Goal: Task Accomplishment & Management: Use online tool/utility

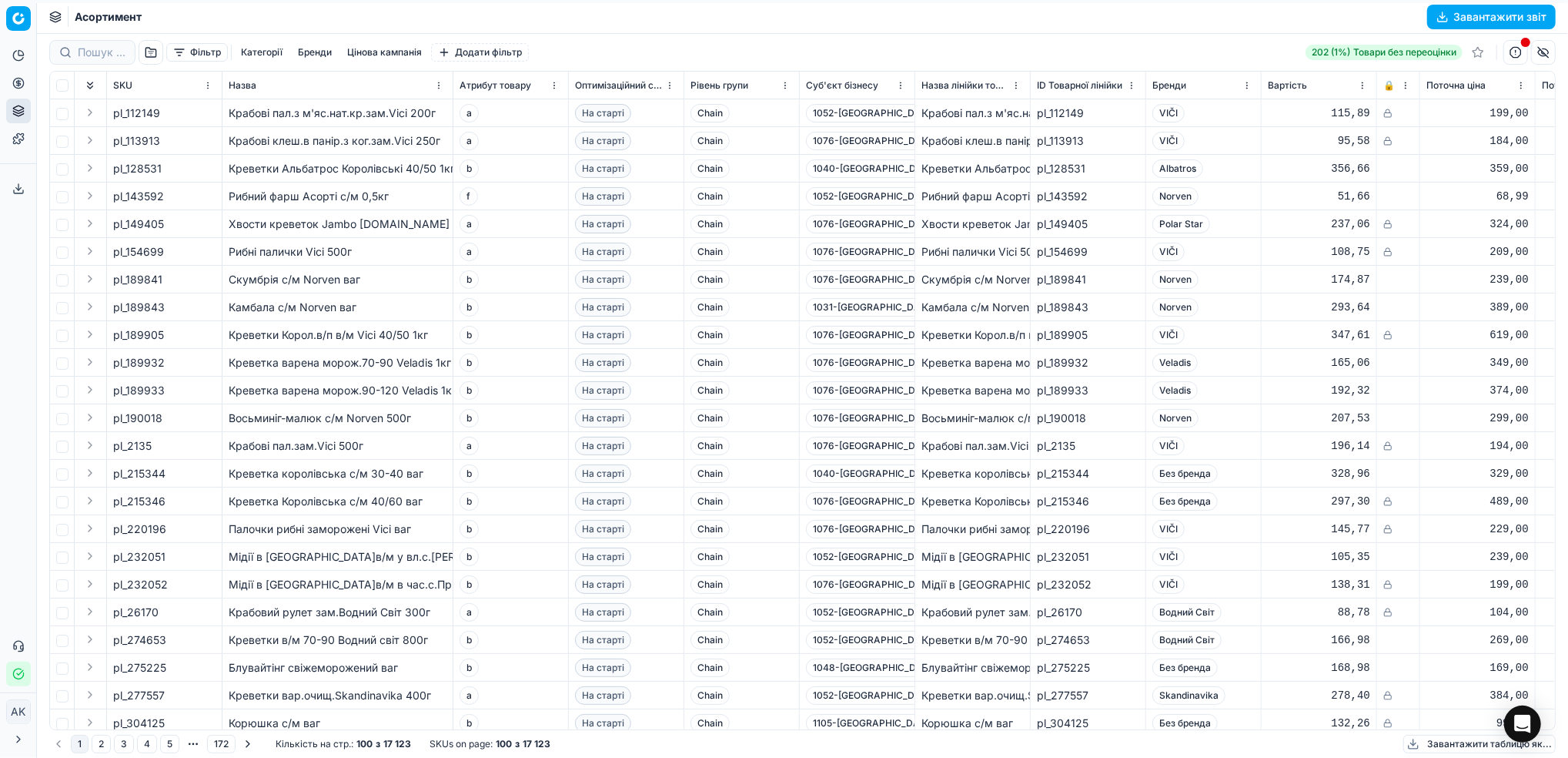
click at [190, 50] on button "Фільтр" at bounding box center [197, 52] width 61 height 19
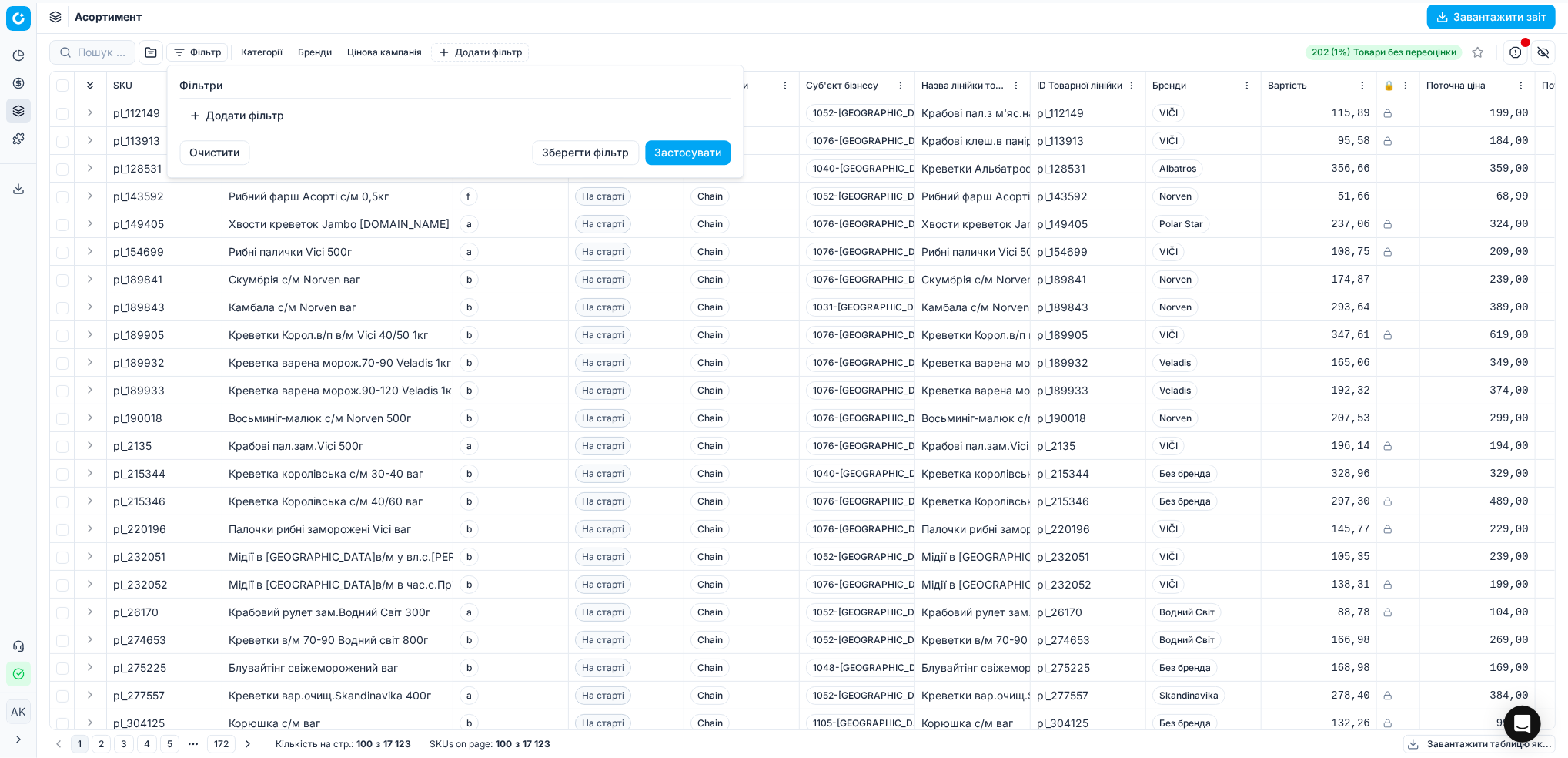
click at [246, 118] on button "Додати фільтр" at bounding box center [236, 115] width 114 height 25
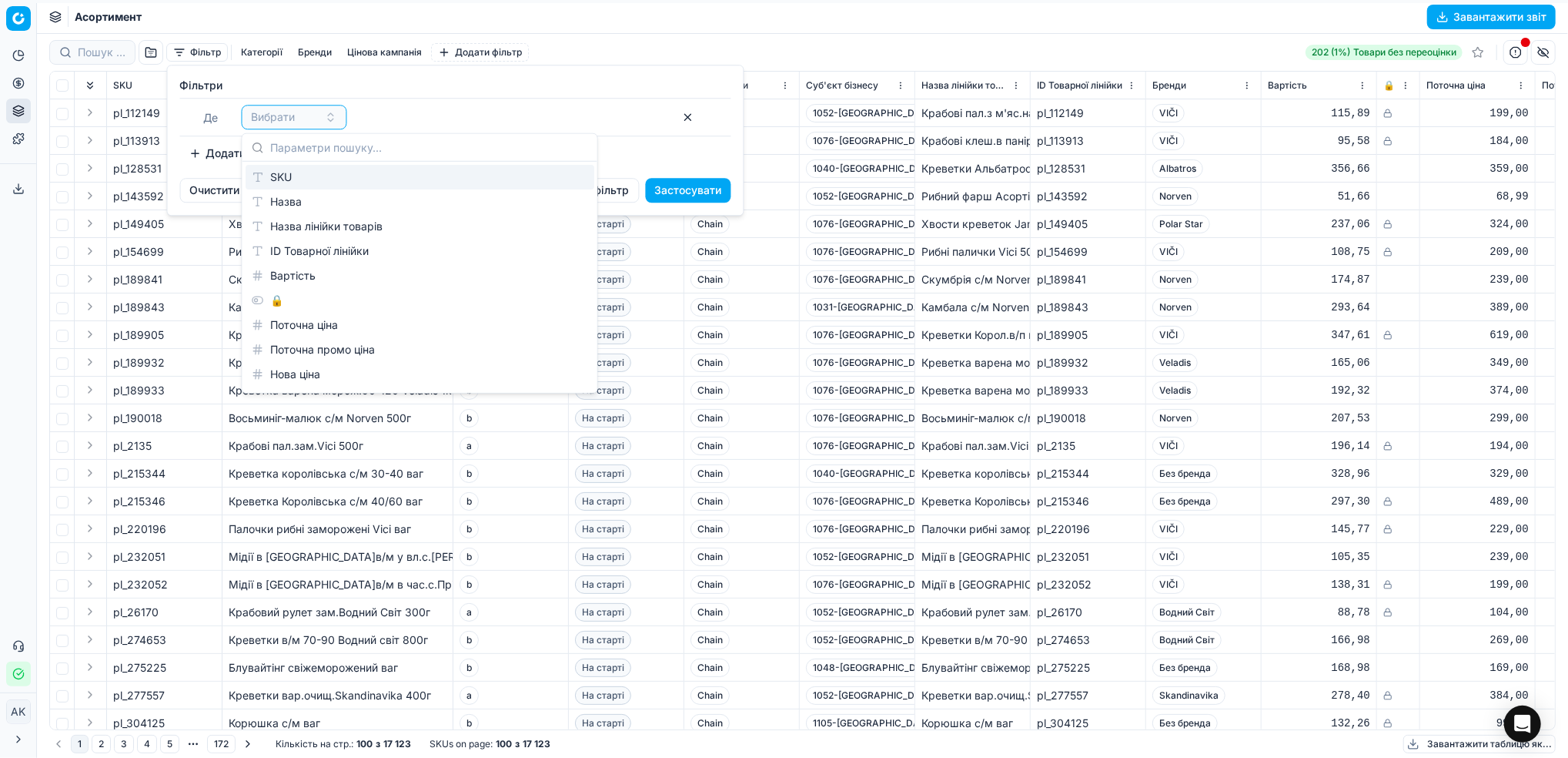
click at [287, 174] on div "SKU" at bounding box center [419, 177] width 349 height 25
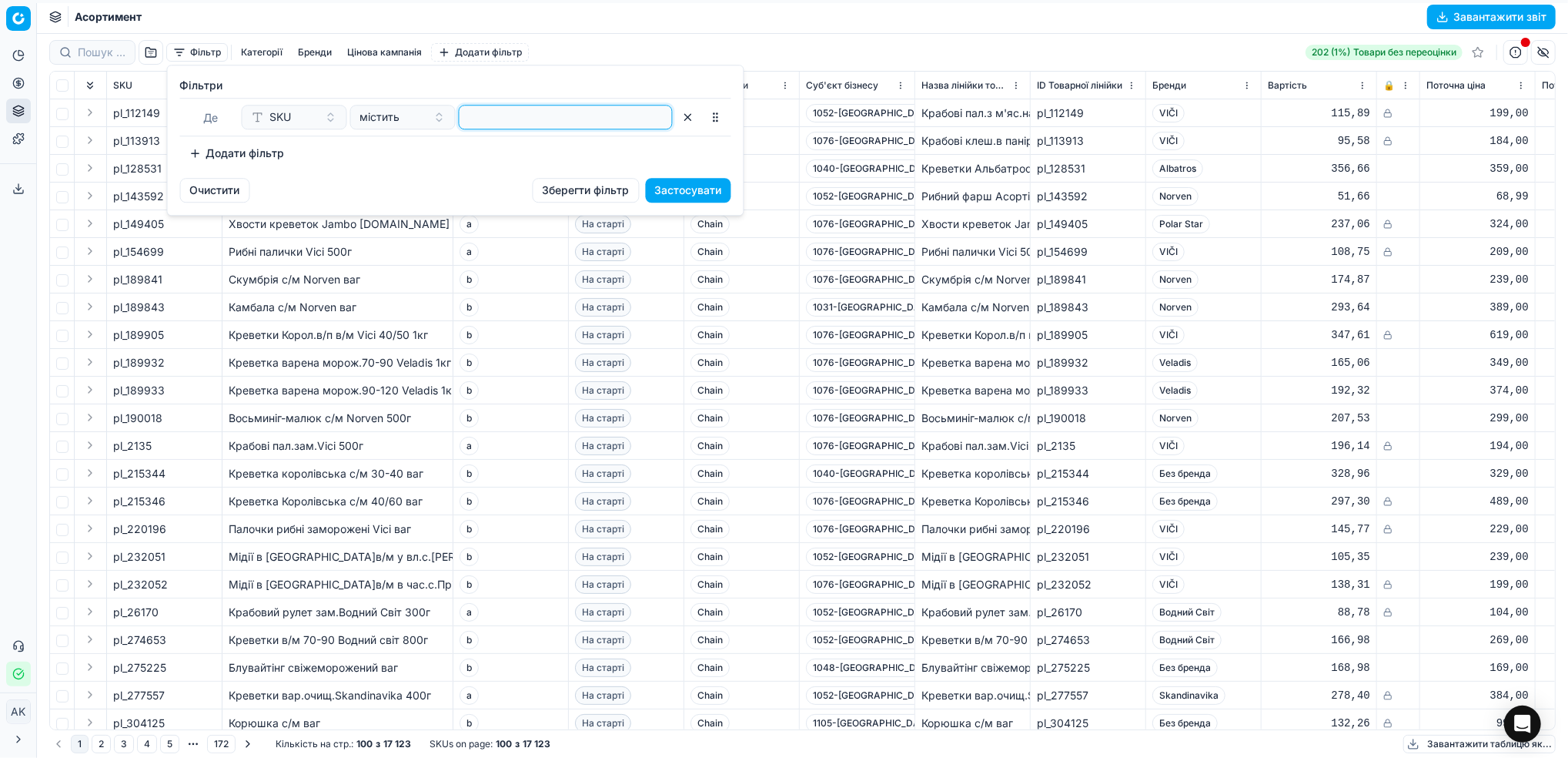
click at [506, 124] on input at bounding box center [566, 117] width 200 height 23
click at [692, 193] on button "Застосувати" at bounding box center [689, 190] width 85 height 25
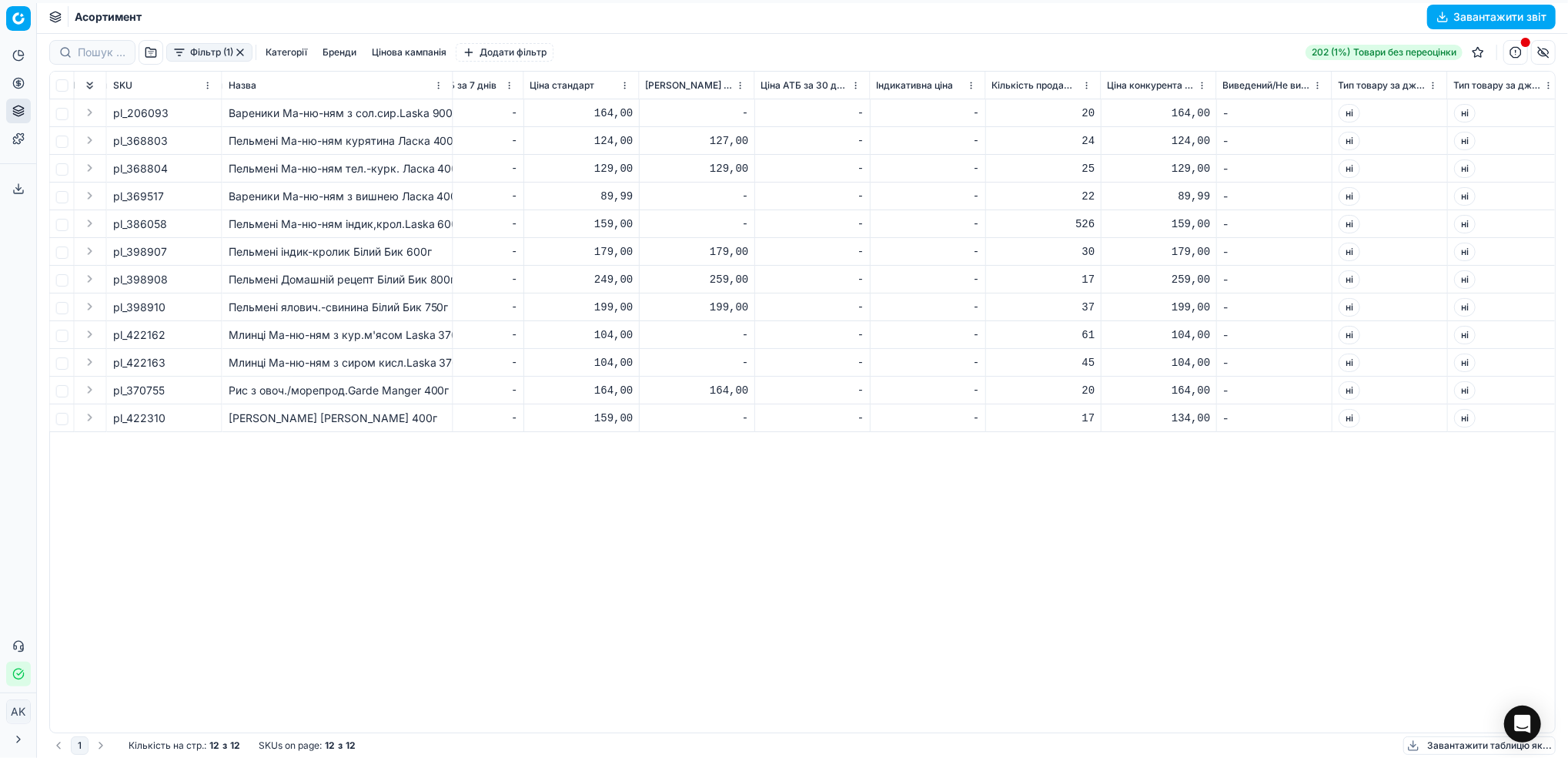
scroll to position [0, 7263]
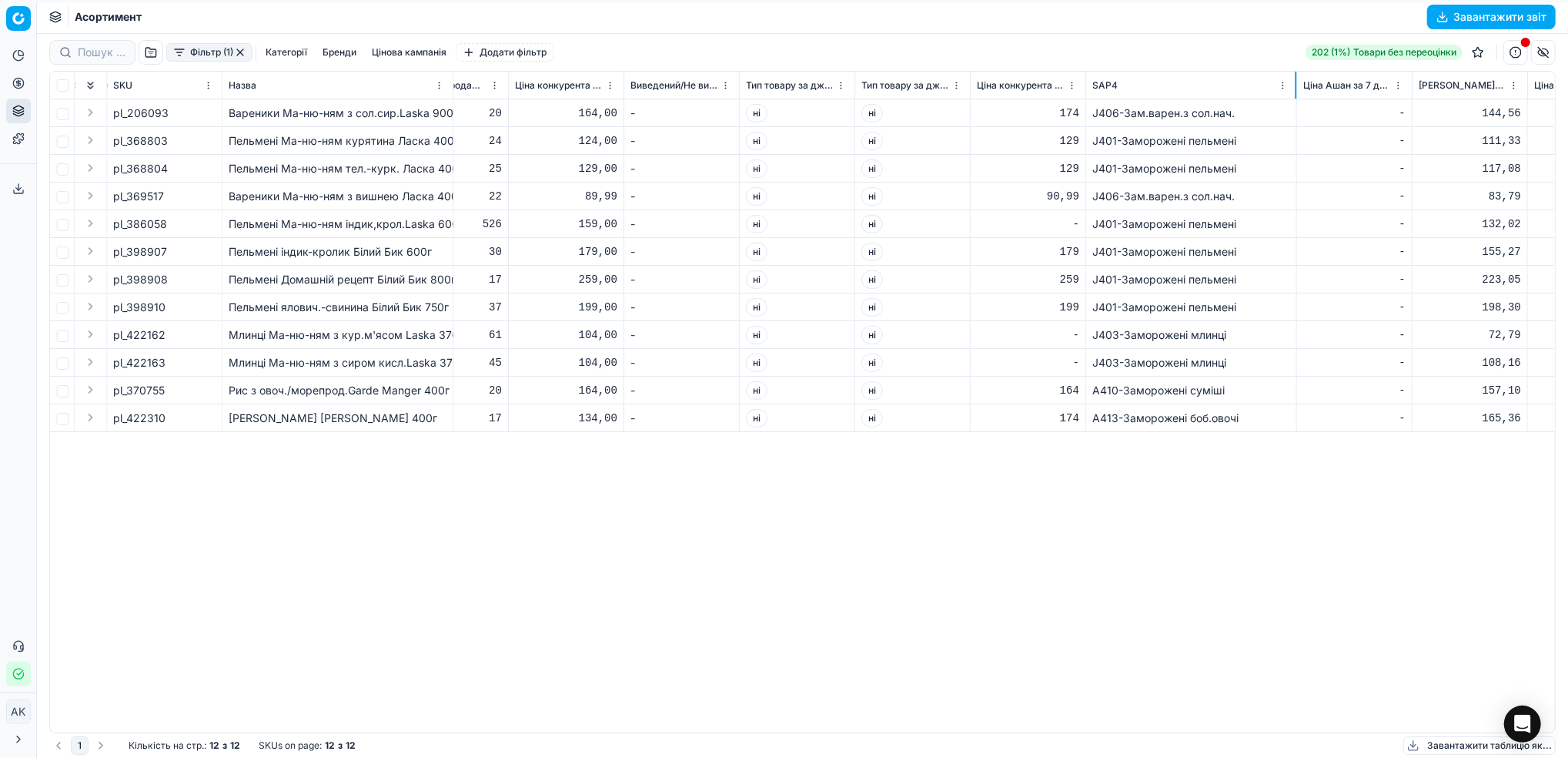
drag, startPoint x: 1200, startPoint y: 81, endPoint x: 1295, endPoint y: 89, distance: 95.3
click at [1295, 89] on div at bounding box center [1296, 84] width 2 height 27
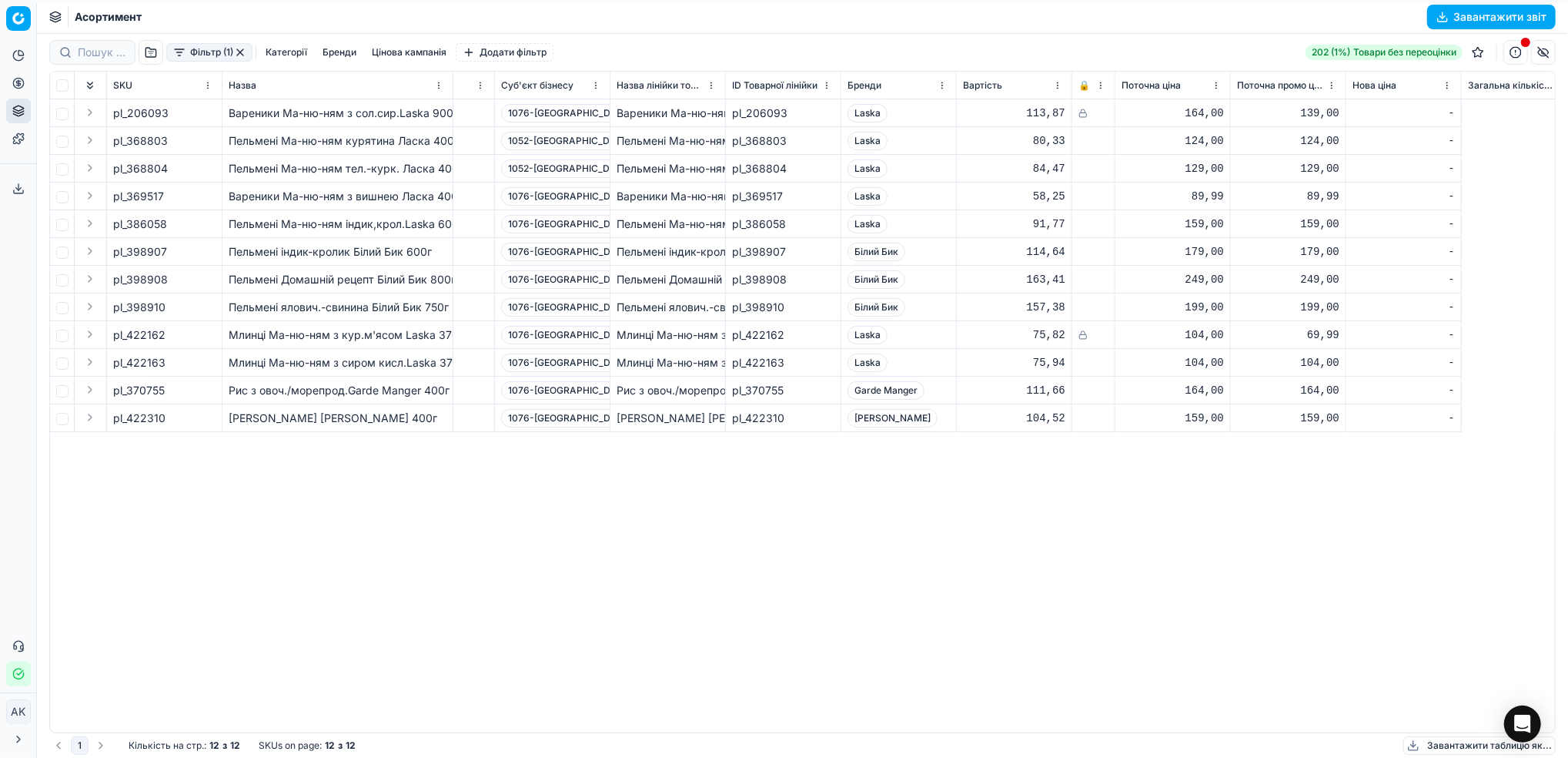
scroll to position [0, 0]
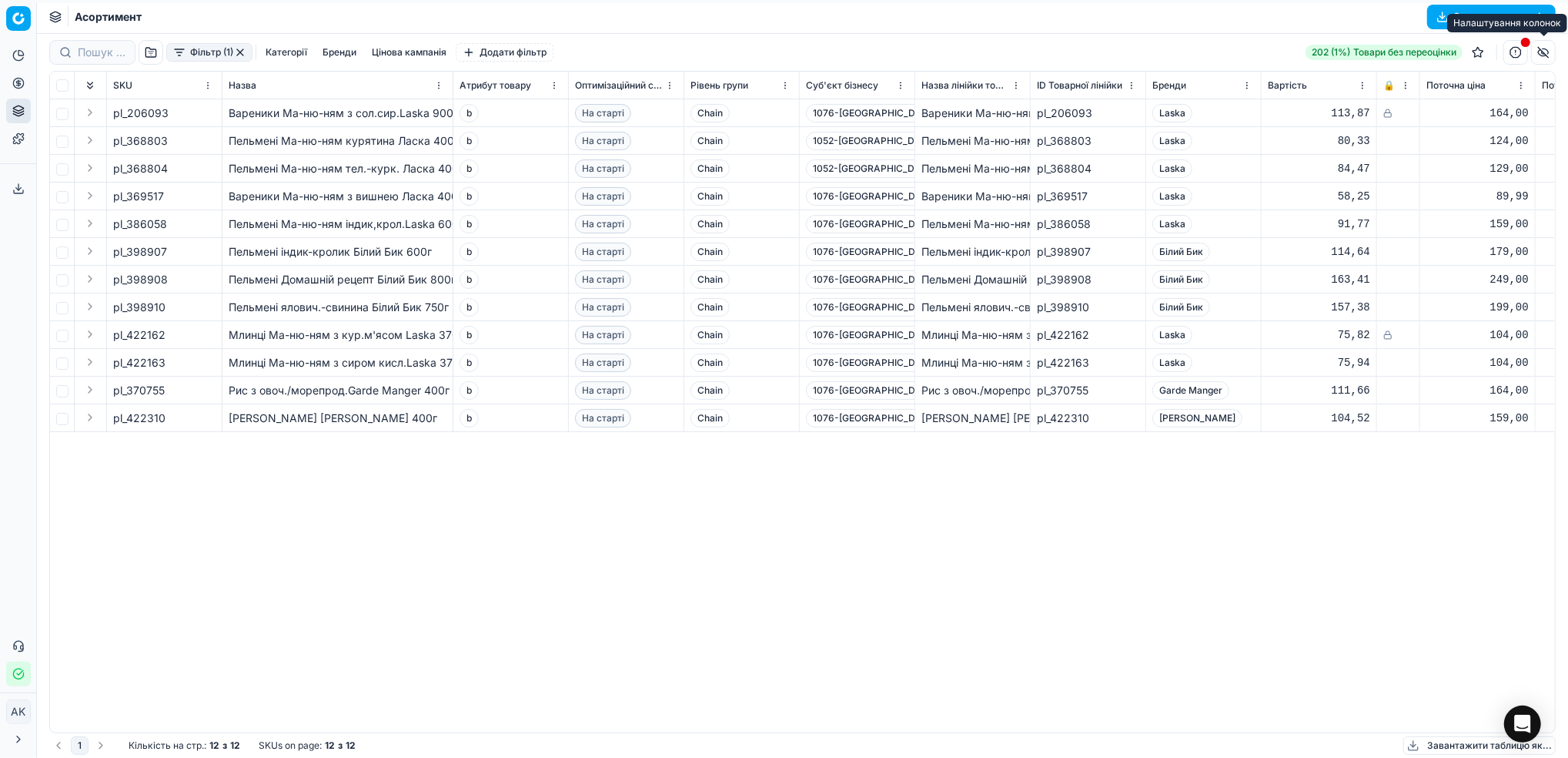
click at [1541, 57] on button "button" at bounding box center [1543, 51] width 25 height 25
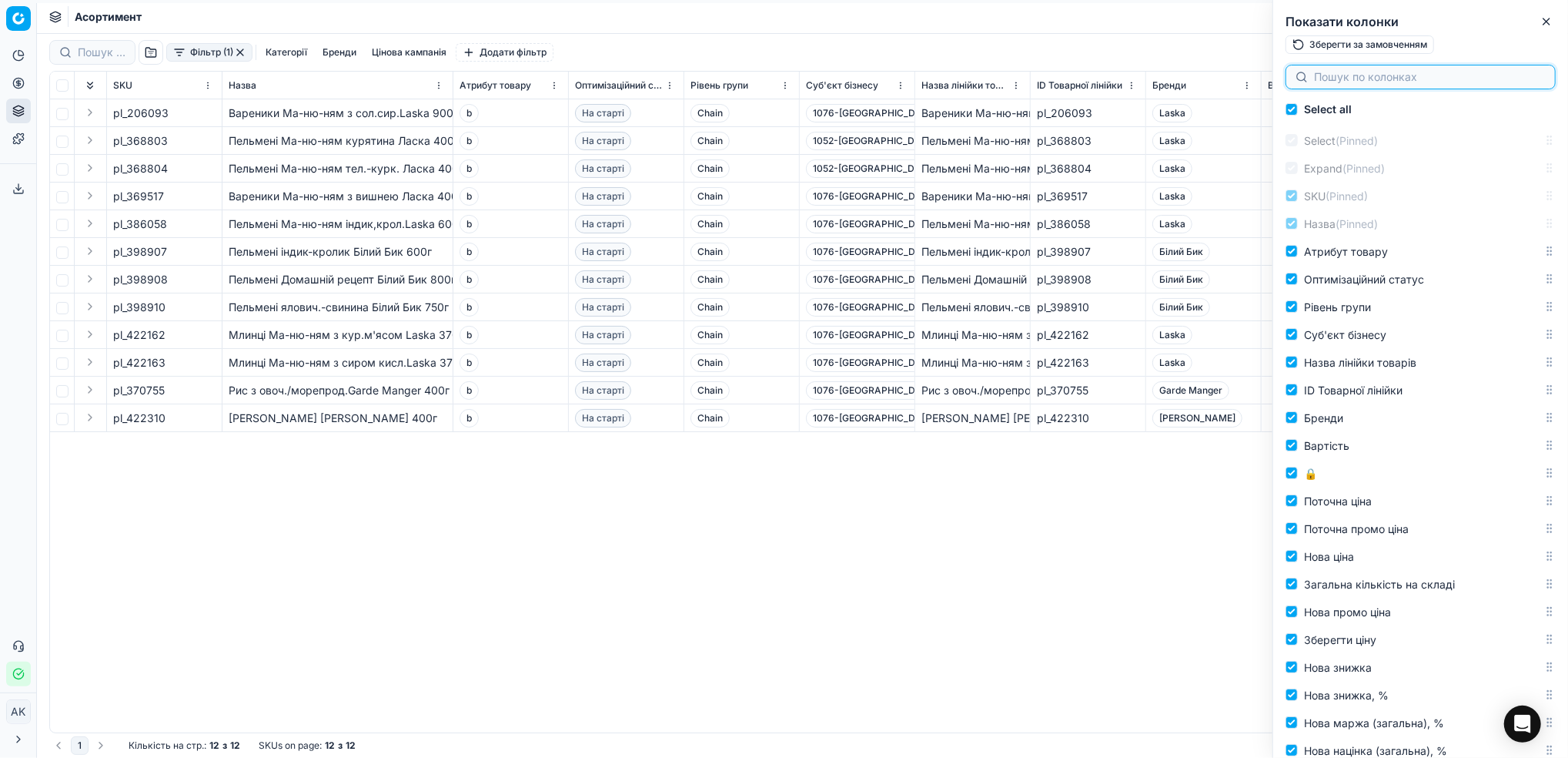
click at [1356, 83] on input at bounding box center [1430, 77] width 231 height 16
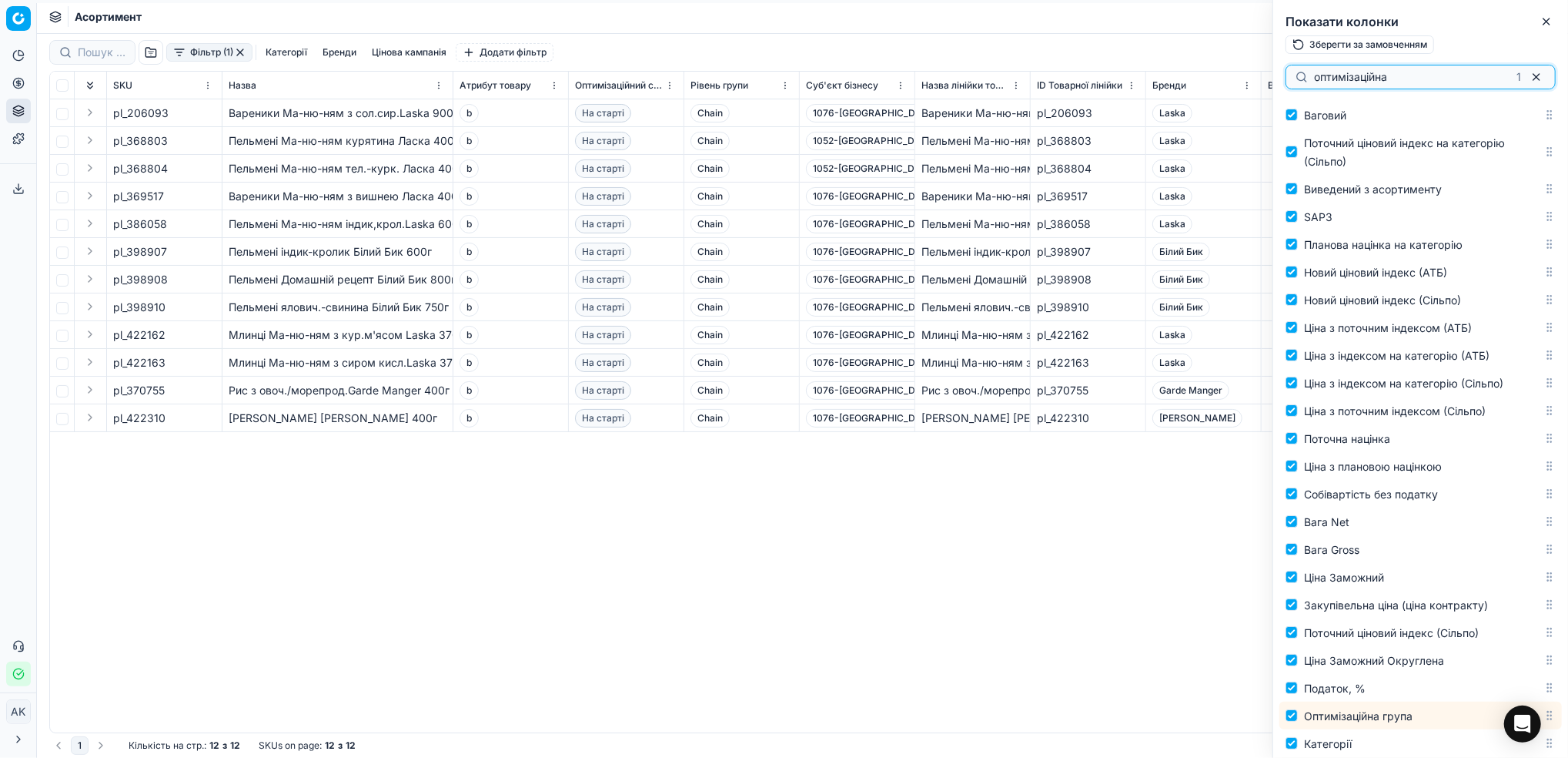
scroll to position [2631, 0]
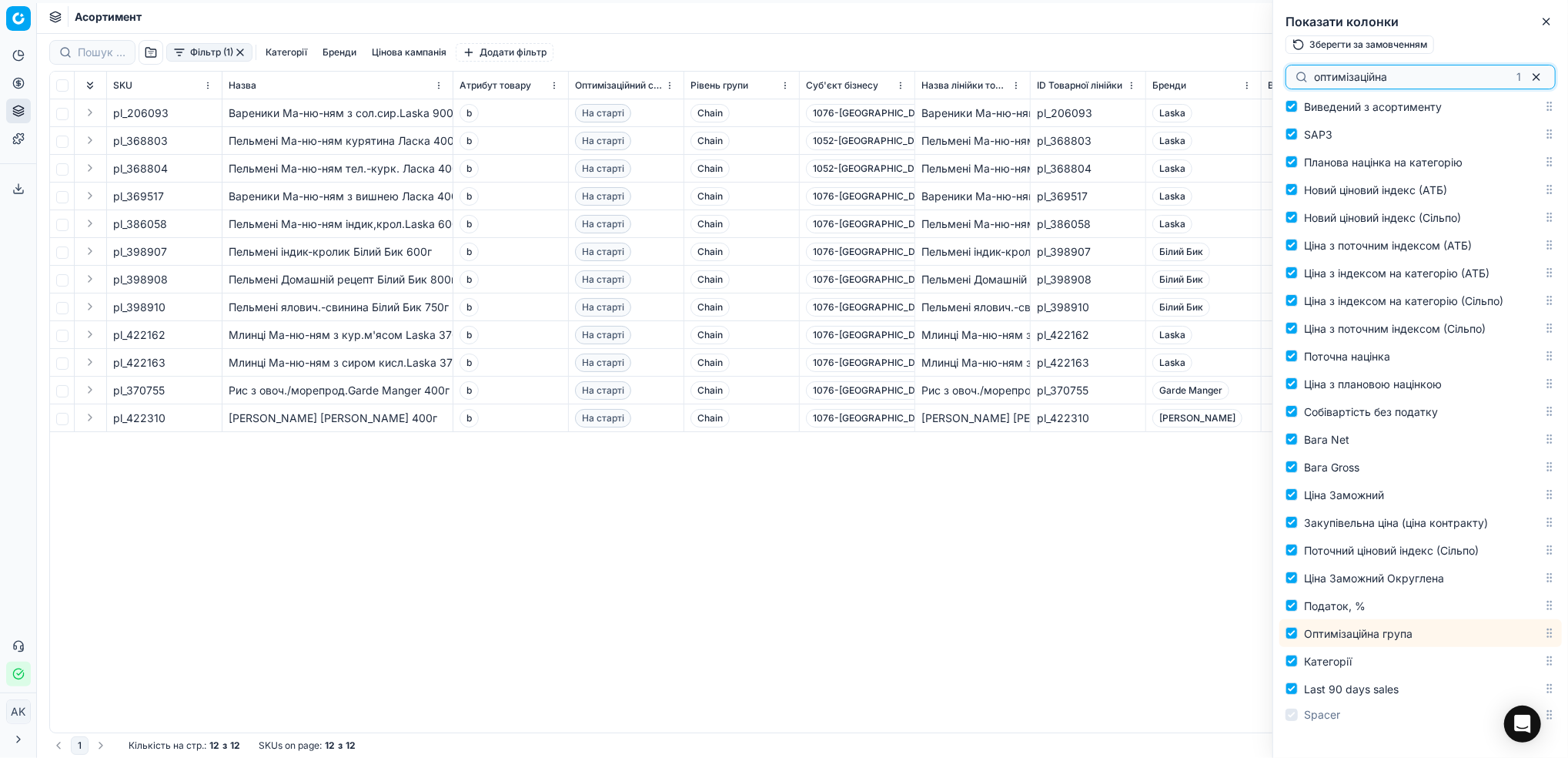
type input "оптимізаційна"
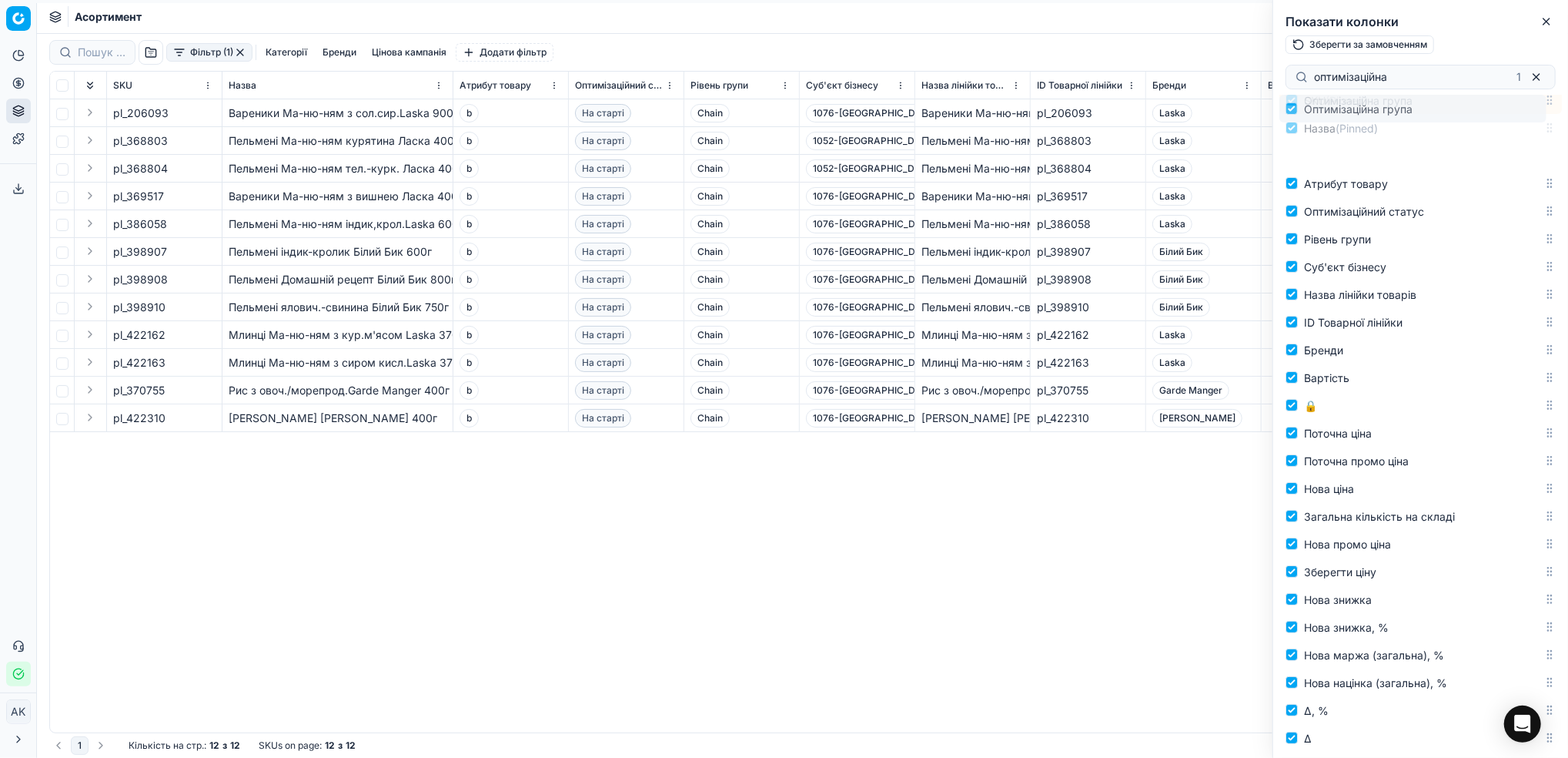
scroll to position [0, 0]
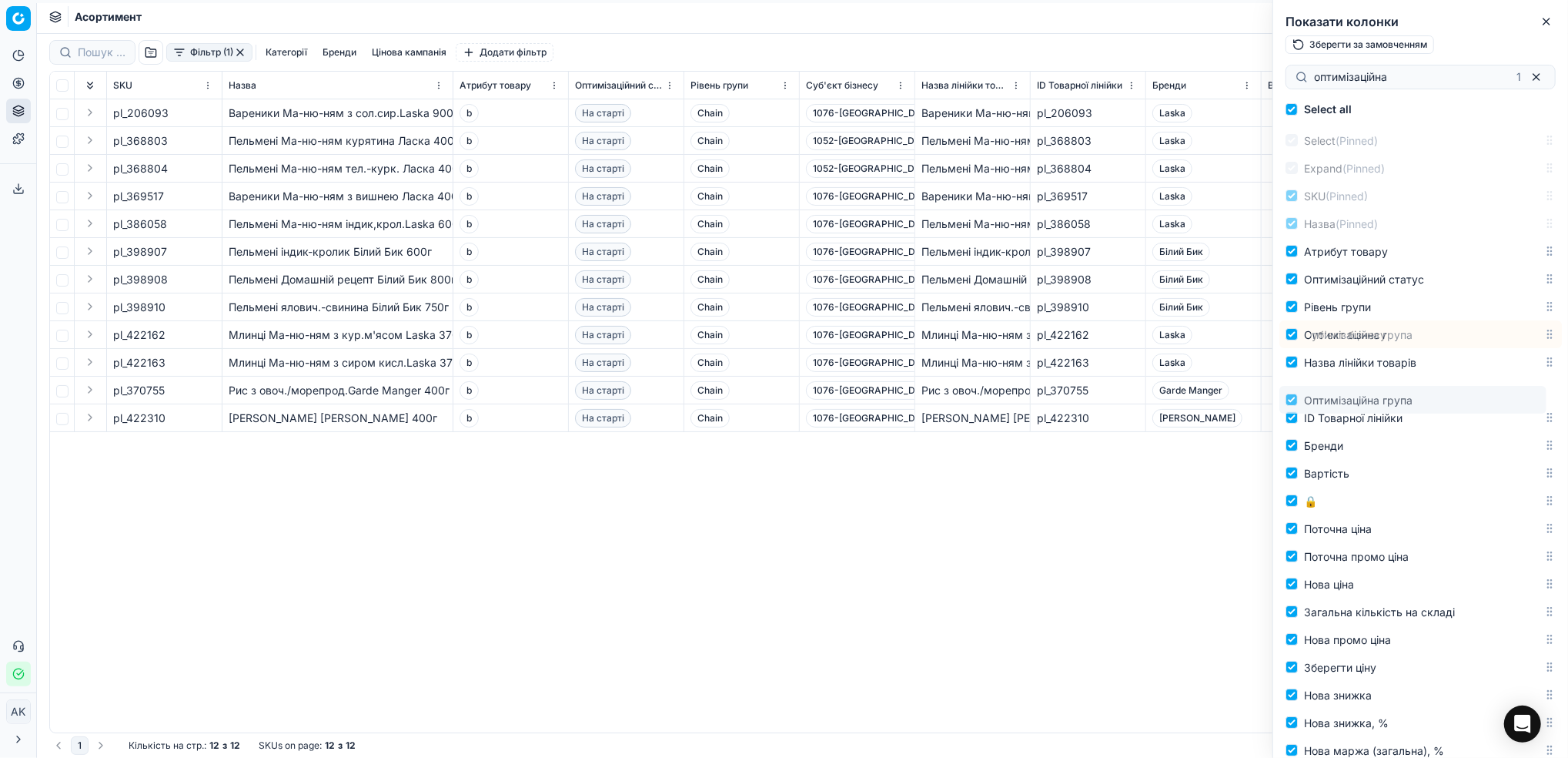
drag, startPoint x: 1532, startPoint y: 637, endPoint x: 1548, endPoint y: 404, distance: 233.5
click at [1548, 404] on div "Select all Select (Pinned) Expand (Pinned) SKU (Pinned) Назва (Pinned) Атрибут …" at bounding box center [1421, 426] width 295 height 662
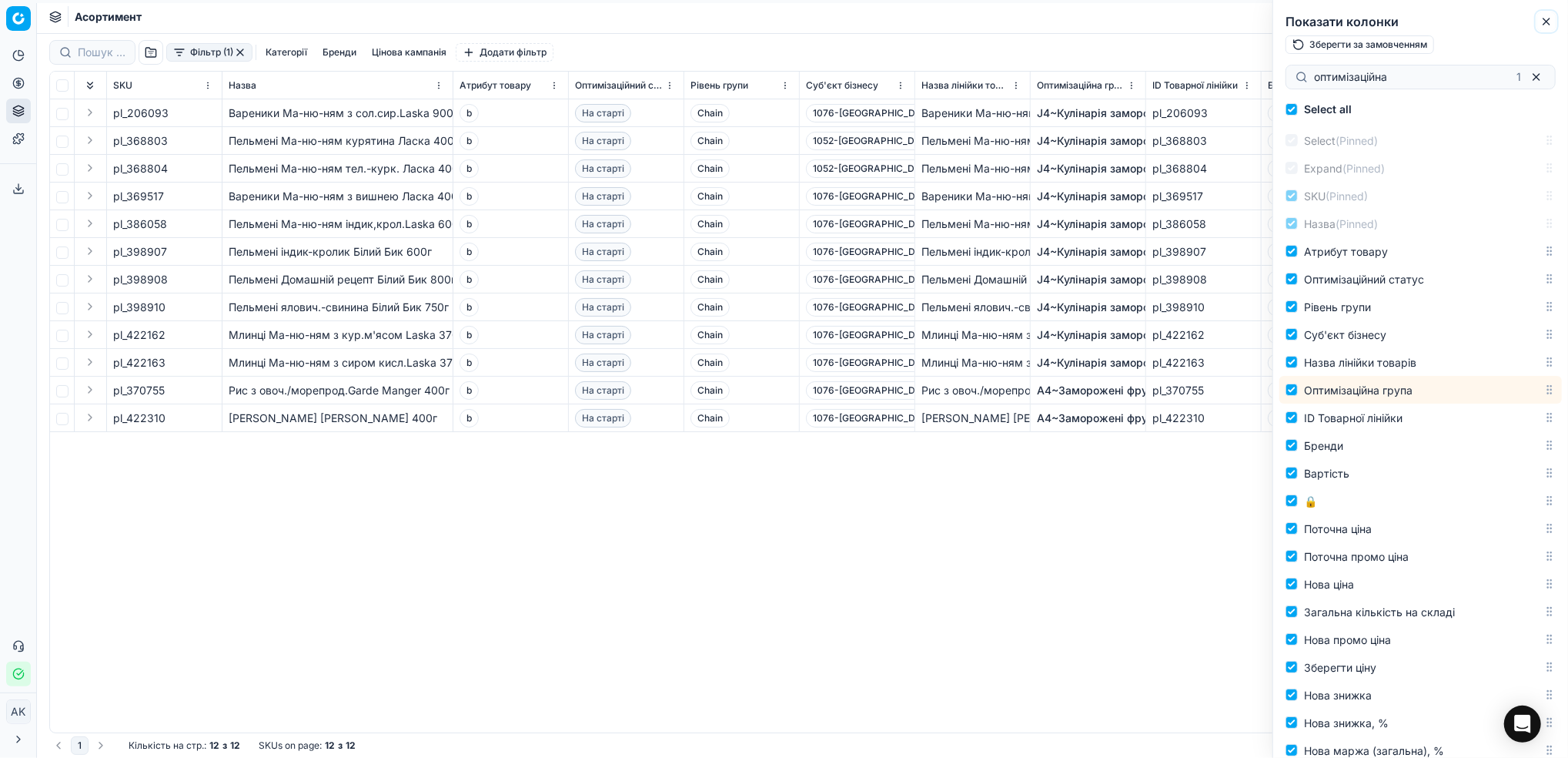
click at [1549, 19] on icon "button" at bounding box center [1546, 22] width 12 height 12
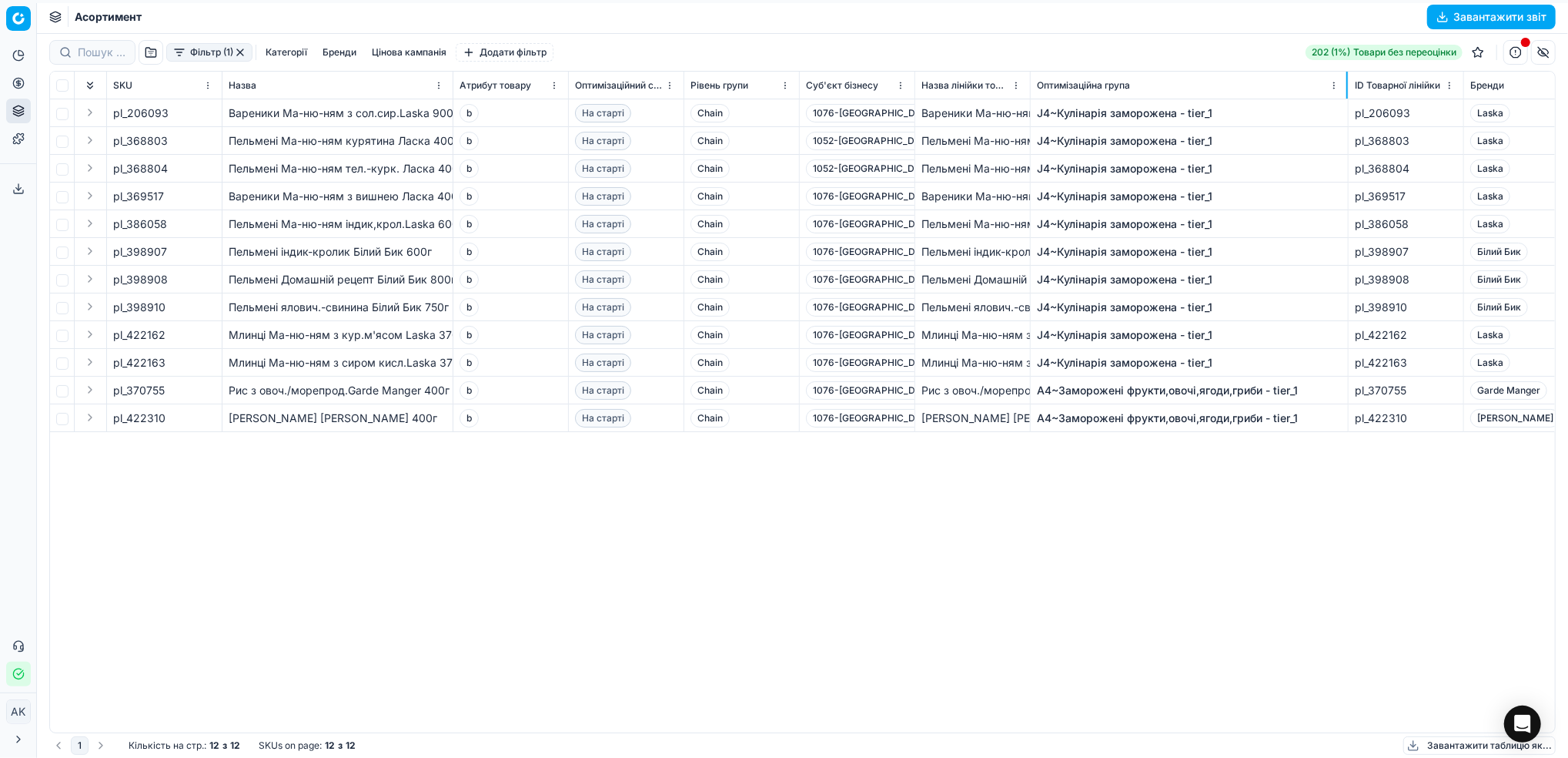
drag, startPoint x: 1145, startPoint y: 81, endPoint x: 1346, endPoint y: 90, distance: 201.2
click at [1346, 90] on div at bounding box center [1347, 84] width 2 height 27
